Goal: Task Accomplishment & Management: Use online tool/utility

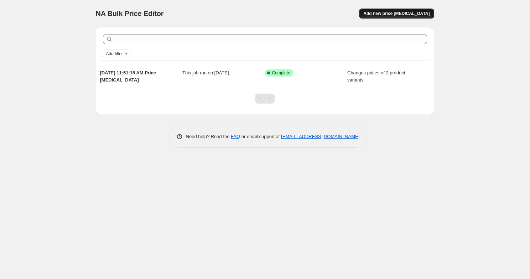
click at [388, 15] on span "Add new price change job" at bounding box center [396, 14] width 66 height 6
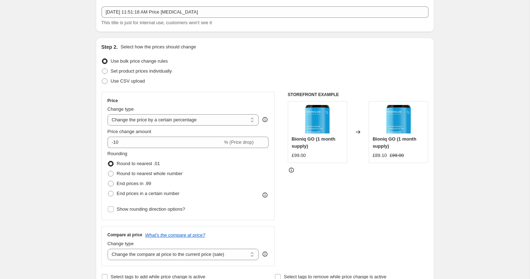
scroll to position [50, 0]
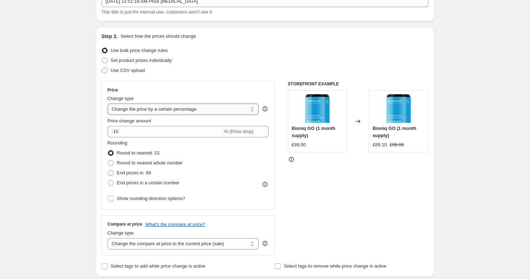
click at [191, 106] on select "Change the price to a certain amount Change the price by a certain amount Chang…" at bounding box center [182, 109] width 151 height 11
select select "to"
click at [107, 104] on select "Change the price to a certain amount Change the price by a certain amount Chang…" at bounding box center [182, 109] width 151 height 11
type input "80.00"
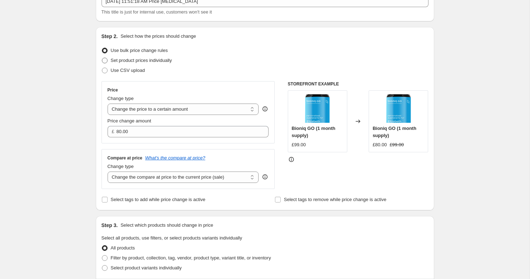
click at [163, 61] on span "Set product prices individually" at bounding box center [141, 60] width 61 height 5
click at [102, 58] on input "Set product prices individually" at bounding box center [102, 58] width 0 height 0
radio input "true"
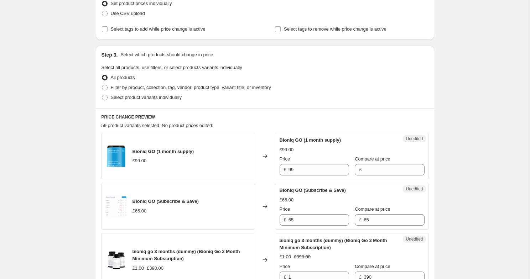
scroll to position [118, 0]
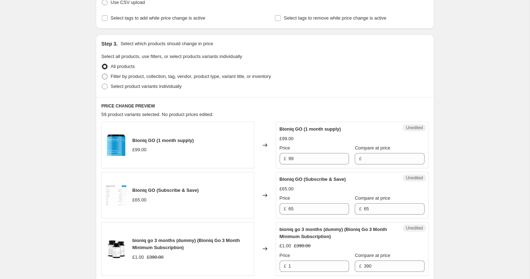
click at [168, 78] on span "Filter by product, collection, tag, vendor, product type, variant title, or inv…" at bounding box center [191, 76] width 160 height 5
click at [102, 74] on input "Filter by product, collection, tag, vendor, product type, variant title, or inv…" at bounding box center [102, 74] width 0 height 0
radio input "true"
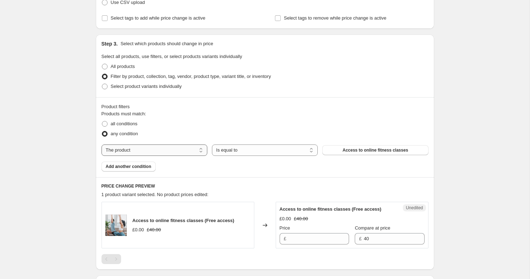
click at [181, 151] on select "The product The product's collection The product's tag The product's vendor The…" at bounding box center [154, 149] width 106 height 11
select select "collection"
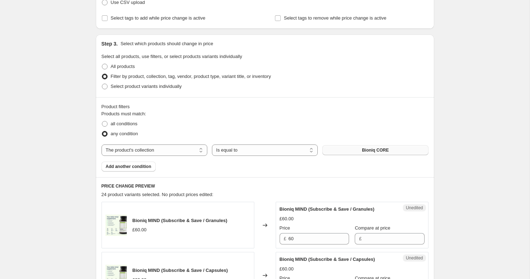
click at [347, 151] on button "Bioniq CORE" at bounding box center [375, 150] width 106 height 10
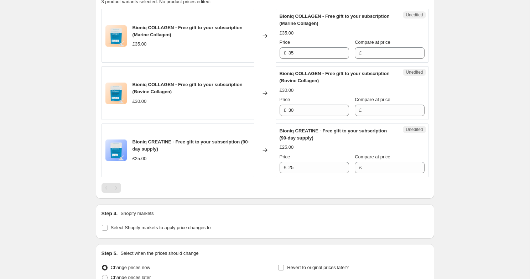
scroll to position [353, 0]
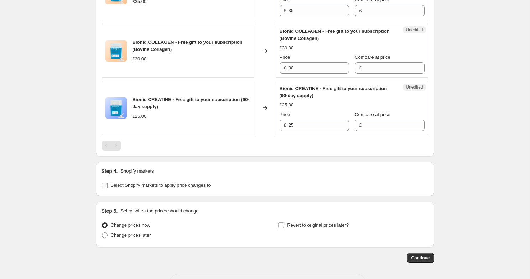
click at [104, 185] on input "Select Shopify markets to apply price changes to" at bounding box center [105, 186] width 6 height 6
checkbox input "true"
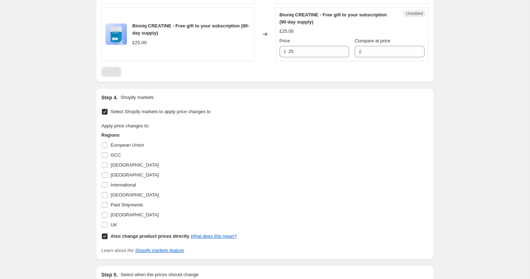
scroll to position [425, 0]
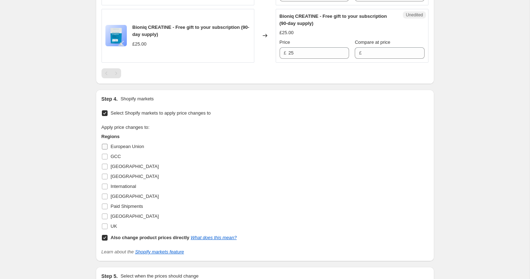
click at [103, 144] on input "European Union" at bounding box center [105, 147] width 6 height 6
checkbox input "true"
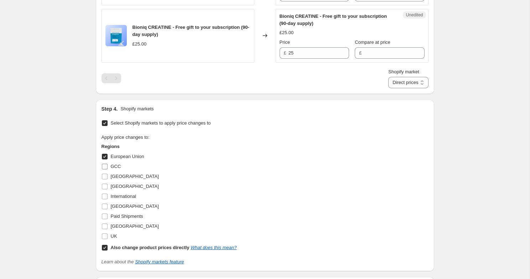
click at [104, 167] on input "GCC" at bounding box center [105, 167] width 6 height 6
checkbox input "true"
click at [102, 178] on input "Germany" at bounding box center [105, 177] width 6 height 6
checkbox input "true"
click at [102, 188] on input "India" at bounding box center [105, 187] width 6 height 6
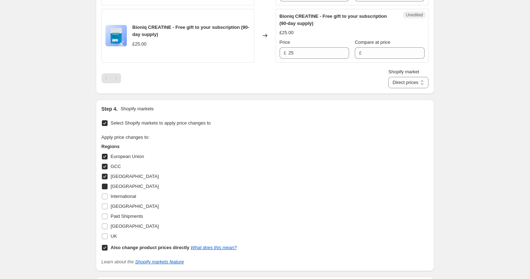
checkbox input "true"
click at [102, 199] on input "International" at bounding box center [105, 197] width 6 height 6
checkbox input "true"
click at [102, 209] on span at bounding box center [104, 206] width 6 height 6
click at [102, 209] on input "North America" at bounding box center [105, 207] width 6 height 6
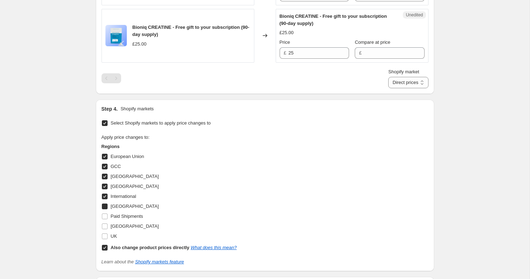
checkbox input "true"
click at [102, 217] on input "Paid Shipments" at bounding box center [105, 217] width 6 height 6
checkbox input "true"
click at [106, 228] on input "UAE" at bounding box center [105, 226] width 6 height 6
checkbox input "true"
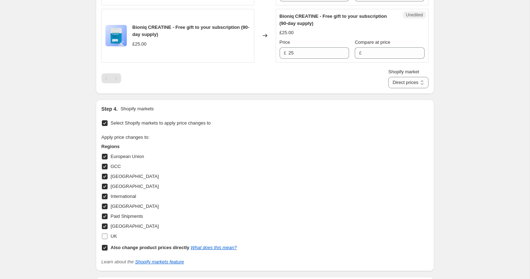
click at [102, 237] on input "UK" at bounding box center [105, 236] width 6 height 6
checkbox input "true"
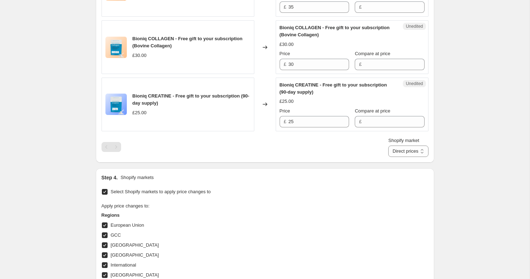
scroll to position [325, 0]
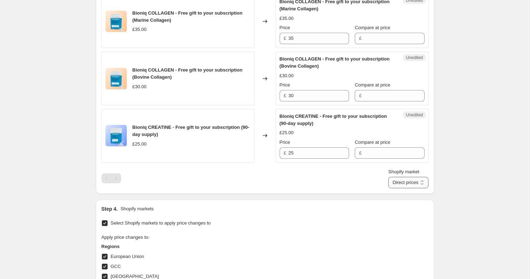
click at [393, 181] on select "Direct prices European Union GCC Germany India International North America Paid…" at bounding box center [408, 182] width 40 height 11
select select "18687164644"
click at [388, 188] on select "Direct prices European Union GCC Germany India International North America Paid…" at bounding box center [408, 182] width 40 height 11
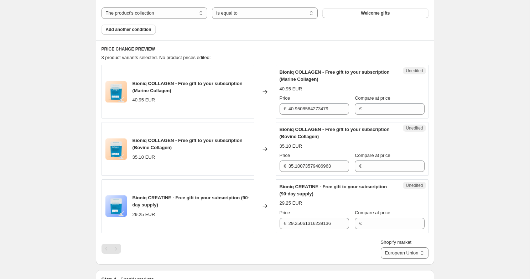
scroll to position [253, 0]
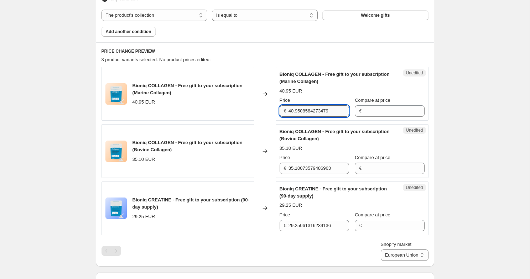
click at [314, 111] on input "40.9508584273479" at bounding box center [318, 110] width 60 height 11
type input "40"
click at [311, 169] on input "35.10073579486963" at bounding box center [318, 168] width 60 height 11
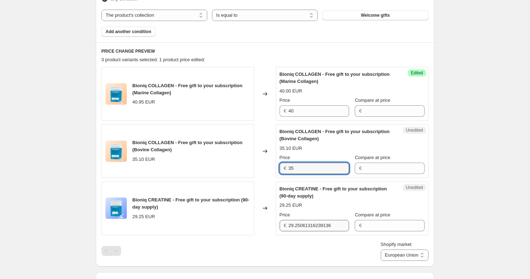
type input "35"
click at [317, 230] on input "29.25061316239136" at bounding box center [318, 225] width 60 height 11
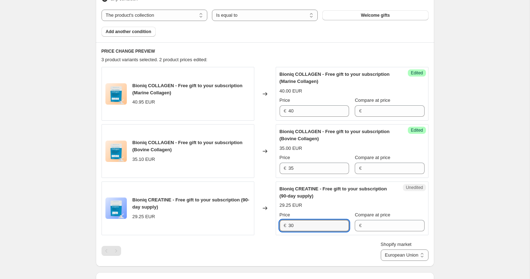
type input "30"
click at [465, 208] on div "Create new price change job. This page is ready Create new price change job Dra…" at bounding box center [264, 150] width 529 height 807
click at [391, 258] on select "Direct prices European Union GCC Germany India International North America Paid…" at bounding box center [404, 254] width 48 height 11
select select "18904383716"
click at [395, 261] on select "Direct prices European Union GCC Germany India International North America Paid…" at bounding box center [404, 254] width 48 height 11
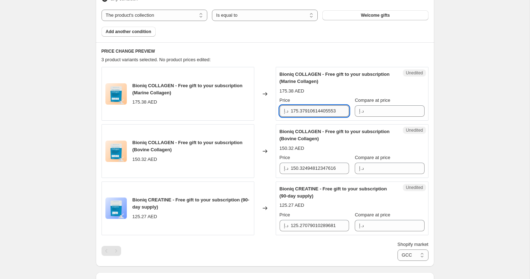
click at [318, 116] on input "175.37910614405553" at bounding box center [319, 110] width 58 height 11
click at [326, 111] on input "175.37910614405553" at bounding box center [319, 110] width 58 height 11
type input "250"
click at [316, 167] on input "150.32494812347616" at bounding box center [319, 168] width 58 height 11
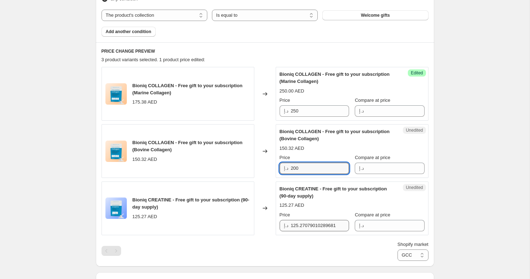
type input "200"
click at [312, 221] on input "125.27079010289681" at bounding box center [319, 225] width 58 height 11
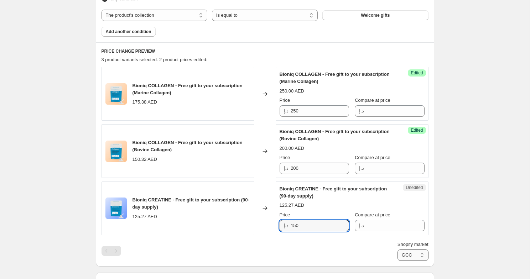
type input "150"
click at [409, 257] on select "Direct prices European Union GCC Germany India International North America Paid…" at bounding box center [412, 254] width 31 height 11
select select "18687131876"
click at [397, 261] on select "Direct prices European Union GCC Germany India International North America Paid…" at bounding box center [412, 254] width 31 height 11
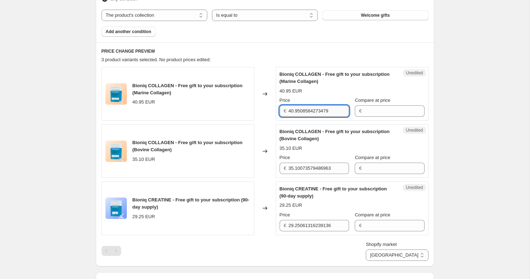
click at [315, 110] on input "40.9508584273479" at bounding box center [318, 110] width 60 height 11
type input "40"
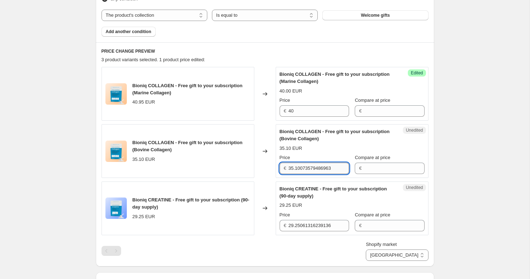
click at [307, 167] on input "35.10073579486963" at bounding box center [318, 168] width 60 height 11
type input "35"
click at [307, 226] on input "29.25061316239136" at bounding box center [318, 225] width 60 height 11
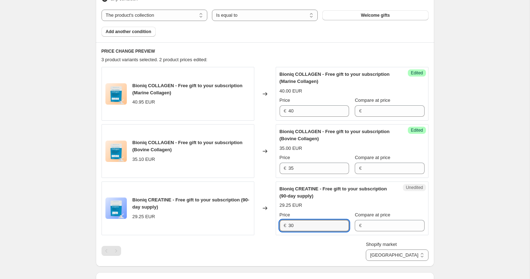
type input "30"
click at [439, 214] on div "Create new price change job. This page is ready Create new price change job Dra…" at bounding box center [264, 150] width 355 height 807
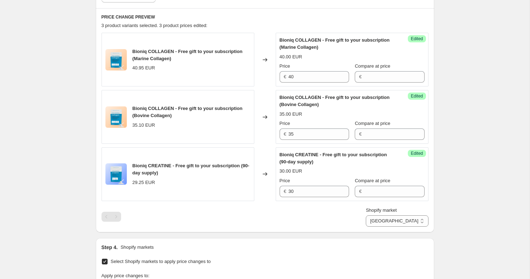
scroll to position [312, 0]
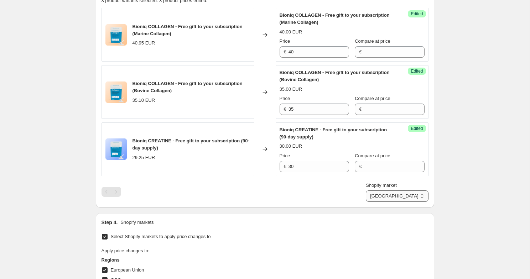
click at [412, 195] on select "Direct prices European Union GCC Germany India International North America Paid…" at bounding box center [396, 195] width 62 height 11
click at [395, 202] on select "Direct prices European Union GCC Germany India International North America Paid…" at bounding box center [396, 195] width 62 height 11
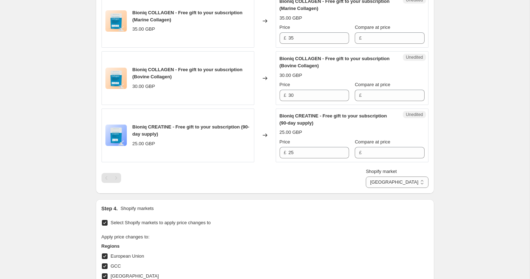
scroll to position [330, 0]
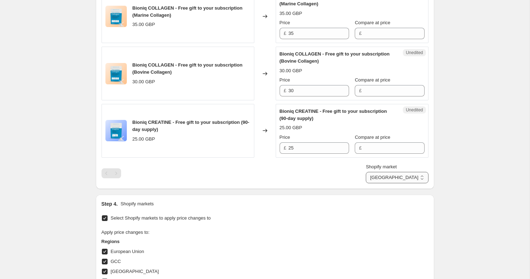
click at [411, 173] on select "Direct prices European Union GCC Germany India International North America Paid…" at bounding box center [396, 177] width 62 height 11
select select "18687197412"
click at [386, 183] on select "Direct prices European Union GCC Germany India International North America Paid…" at bounding box center [396, 177] width 62 height 11
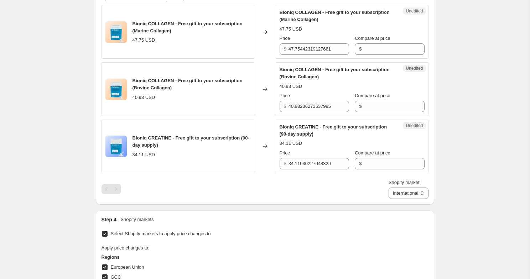
scroll to position [312, 0]
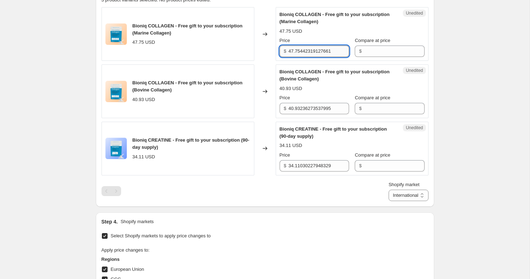
click at [325, 52] on input "47.75442319127661" at bounding box center [318, 51] width 60 height 11
type input "40"
click at [314, 106] on input "40.93236273537995" at bounding box center [318, 108] width 60 height 11
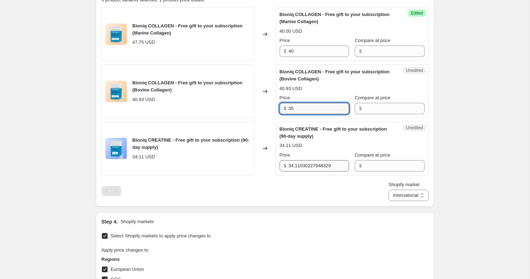
type input "35"
click at [301, 168] on input "34.11030227948329" at bounding box center [318, 165] width 60 height 11
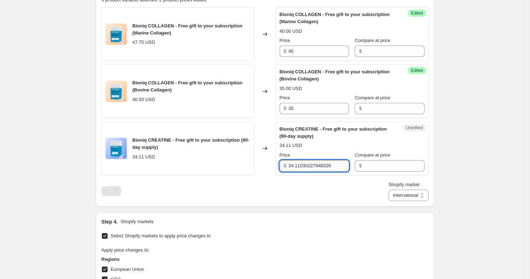
type input "0"
type input "30"
click at [409, 195] on select "Direct prices European Union GCC Germany India International North America Paid…" at bounding box center [408, 195] width 40 height 11
select select "19004391652"
click at [388, 201] on select "Direct prices European Union GCC Germany India International North America Paid…" at bounding box center [408, 195] width 40 height 11
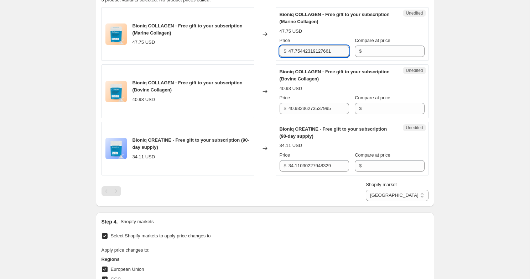
click at [320, 55] on input "47.75442319127661" at bounding box center [318, 51] width 60 height 11
type input "40"
click at [311, 109] on input "40.93236273537995" at bounding box center [318, 108] width 60 height 11
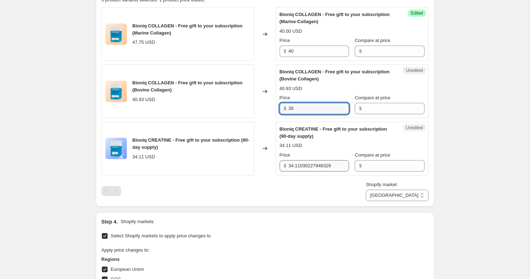
type input "35"
click at [314, 163] on input "34.11030227948329" at bounding box center [318, 165] width 60 height 11
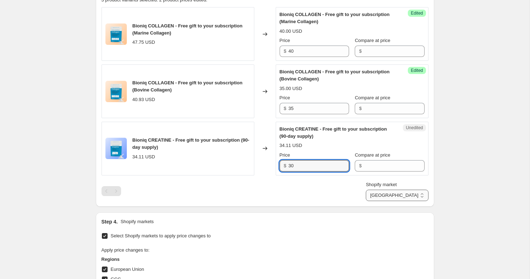
type input "30"
click at [393, 194] on select "Direct prices European Union GCC Germany India International North America Paid…" at bounding box center [396, 195] width 62 height 11
click at [380, 201] on select "Direct prices European Union GCC Germany India International North America Paid…" at bounding box center [396, 195] width 62 height 11
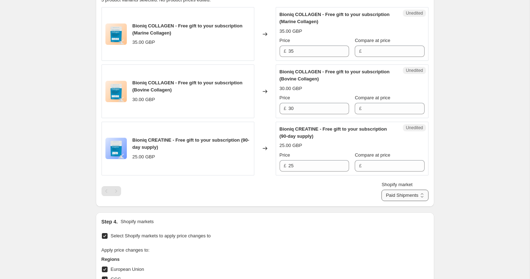
click at [401, 200] on select "Direct prices European Union GCC Germany India International North America Paid…" at bounding box center [404, 195] width 47 height 11
select select "22159917284"
click at [395, 201] on select "Direct prices European Union GCC Germany India International North America Paid…" at bounding box center [404, 195] width 47 height 11
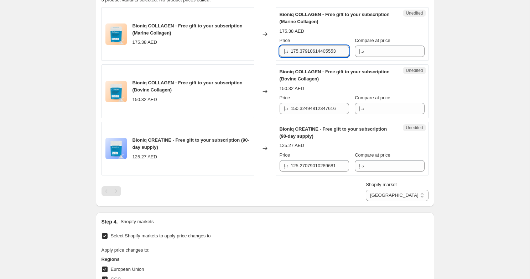
click at [328, 50] on input "175.37910614405553" at bounding box center [319, 51] width 58 height 11
type input "250"
click at [316, 111] on input "150.32494812347616" at bounding box center [319, 108] width 58 height 11
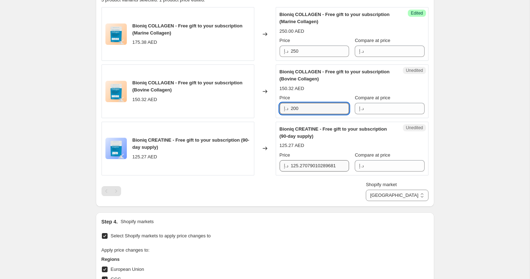
type input "200"
click at [315, 167] on input "125.27079010289681" at bounding box center [319, 165] width 58 height 11
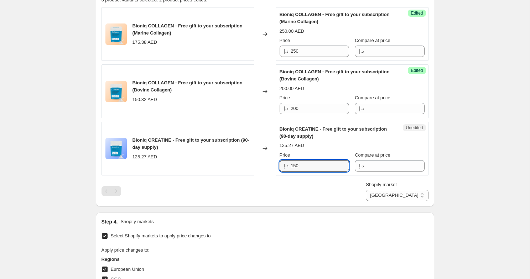
type input "150"
click at [364, 198] on div "Shopify market Direct prices European Union GCC Germany India International Nor…" at bounding box center [264, 191] width 327 height 20
click at [405, 194] on select "Direct prices European Union GCC Germany India International North America Paid…" at bounding box center [396, 195] width 62 height 11
select select "19004260580"
click at [395, 201] on select "Direct prices European Union GCC Germany India International North America Paid…" at bounding box center [396, 195] width 62 height 11
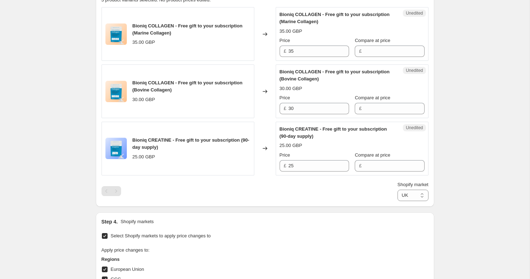
scroll to position [528, 0]
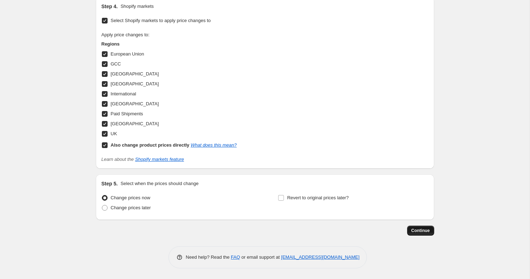
click at [421, 230] on span "Continue" at bounding box center [420, 231] width 19 height 6
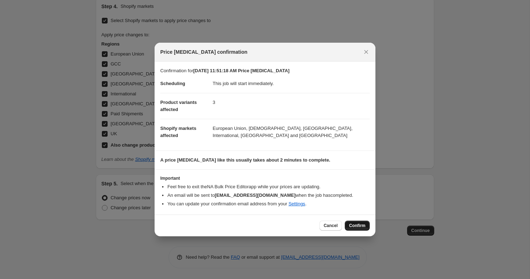
click at [358, 227] on span "Confirm" at bounding box center [357, 226] width 16 height 6
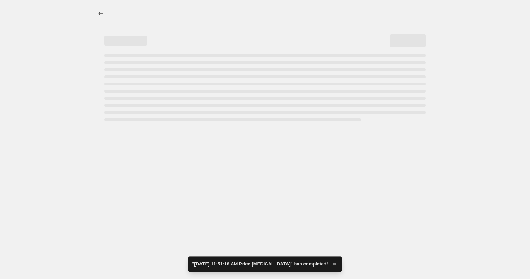
select select "collection"
